Goal: Transaction & Acquisition: Purchase product/service

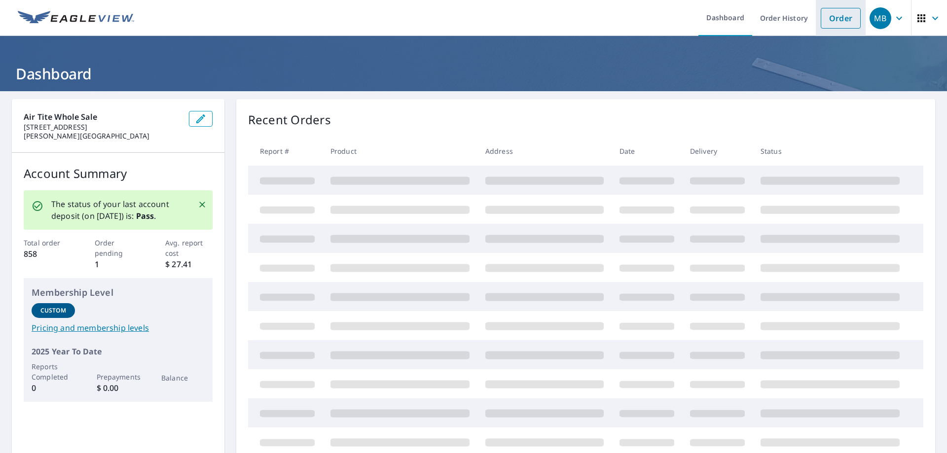
click at [831, 18] on link "Order" at bounding box center [841, 18] width 40 height 21
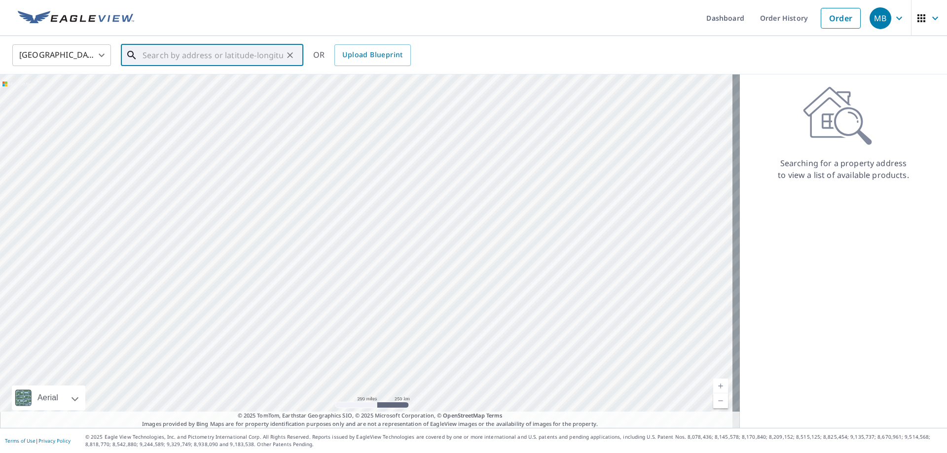
drag, startPoint x: 165, startPoint y: 55, endPoint x: 593, endPoint y: 136, distance: 435.6
click at [166, 55] on input "text" at bounding box center [213, 55] width 141 height 28
click at [177, 92] on p "[GEOGRAPHIC_DATA], [GEOGRAPHIC_DATA] 14131" at bounding box center [218, 100] width 155 height 20
type input "[STREET_ADDRESS][PERSON_NAME]"
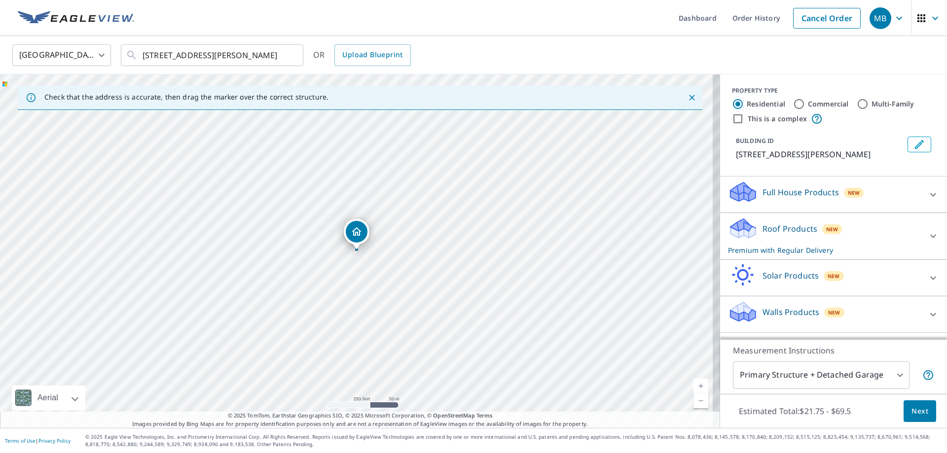
click at [927, 191] on icon at bounding box center [933, 195] width 12 height 12
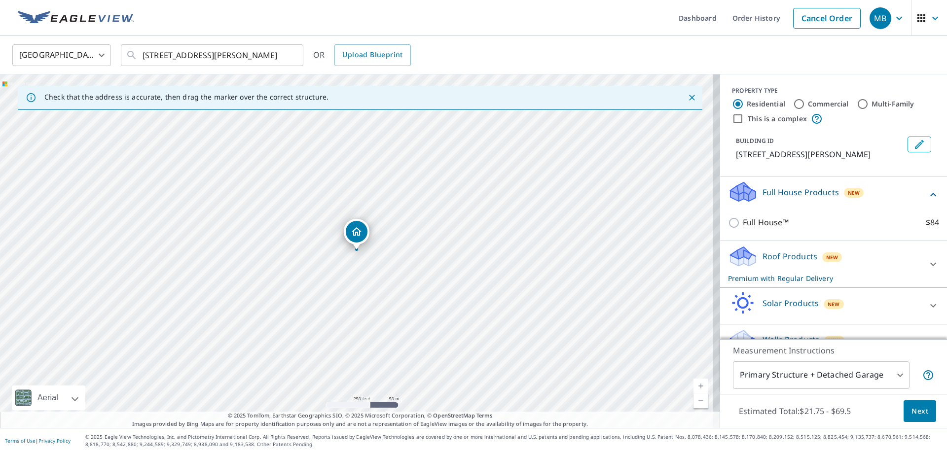
click at [927, 191] on div "Full House Products New Full House™ $84" at bounding box center [833, 209] width 227 height 65
click at [927, 193] on icon at bounding box center [933, 195] width 12 height 12
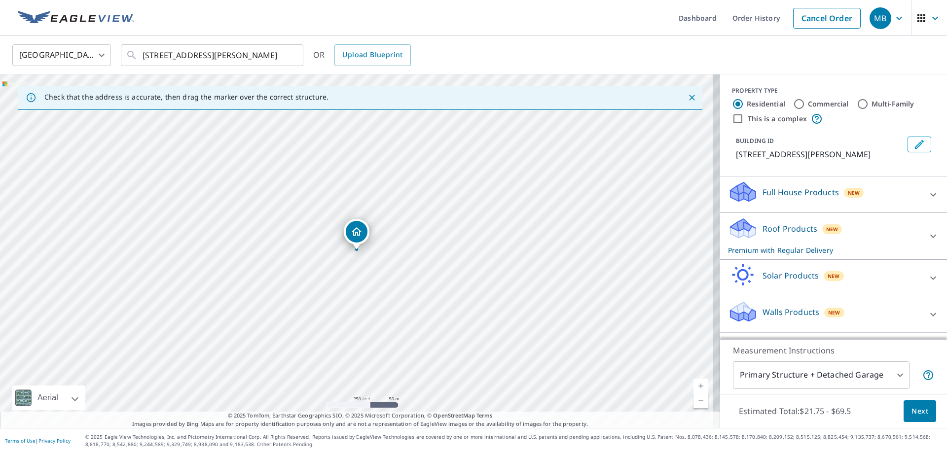
click at [927, 232] on icon at bounding box center [933, 236] width 12 height 12
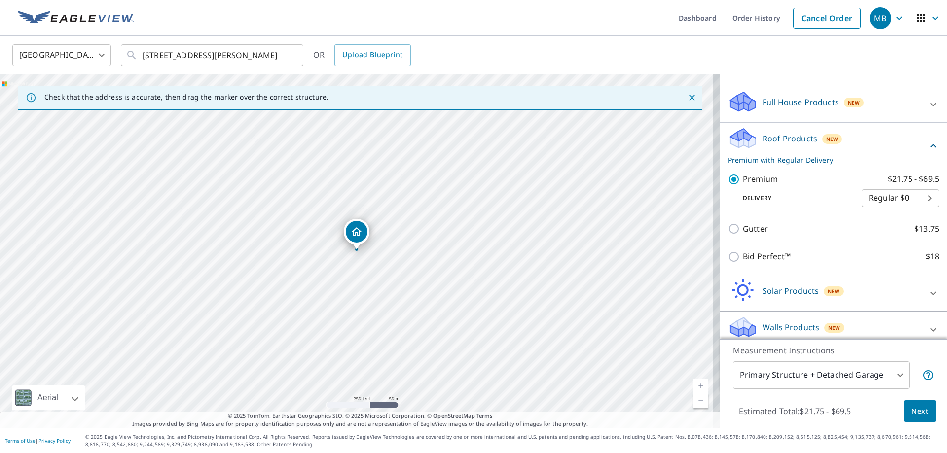
scroll to position [99, 0]
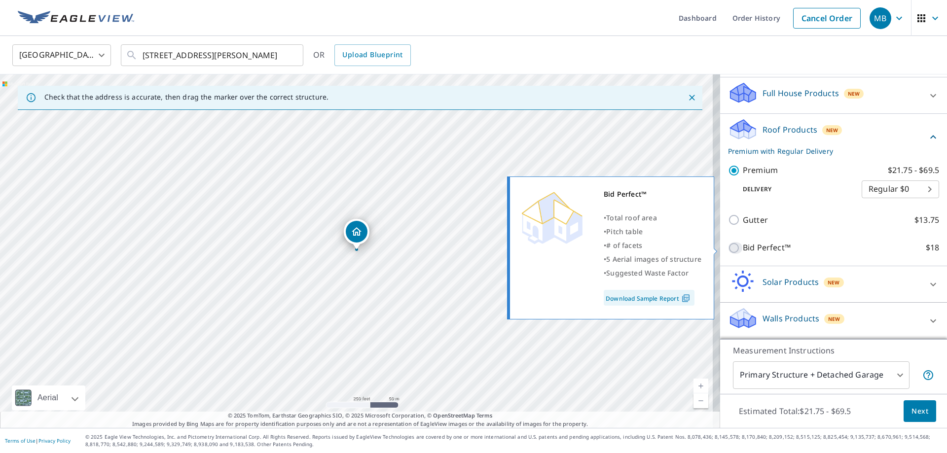
click at [729, 244] on input "Bid Perfect™ $18" at bounding box center [735, 248] width 15 height 12
checkbox input "true"
checkbox input "false"
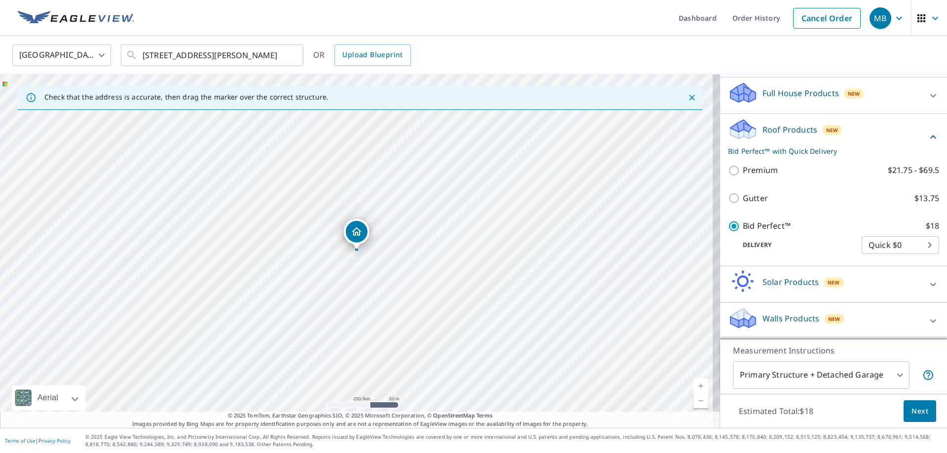
click at [919, 399] on div "Estimated Total: $18 Next" at bounding box center [833, 411] width 227 height 35
click at [906, 402] on button "Next" at bounding box center [919, 411] width 33 height 22
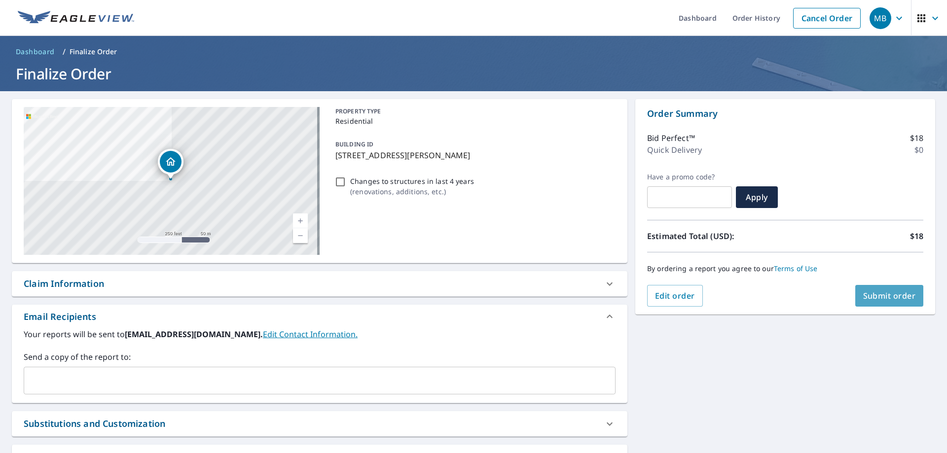
click at [869, 291] on span "Submit order" at bounding box center [889, 295] width 53 height 11
checkbox input "true"
